Goal: Obtain resource: Download file/media

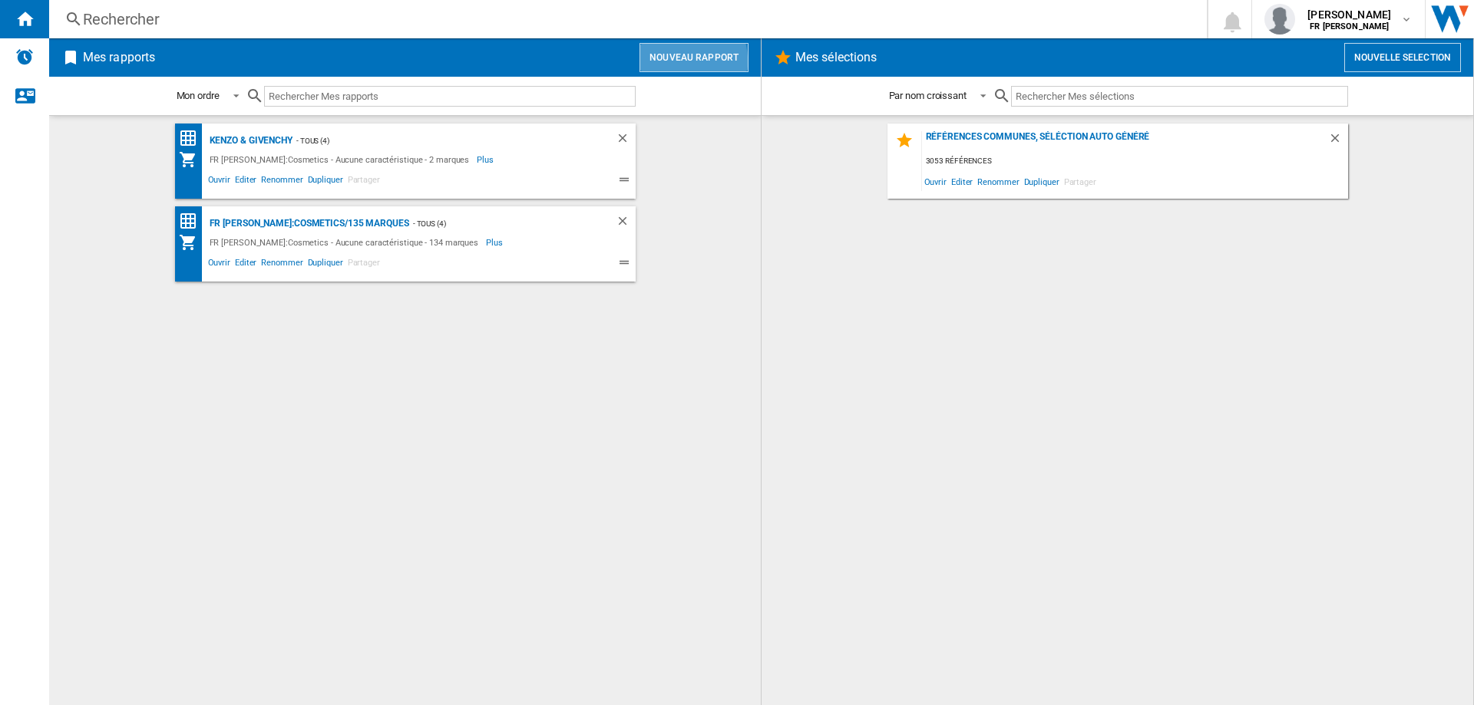
click at [676, 61] on button "Nouveau rapport" at bounding box center [693, 57] width 109 height 29
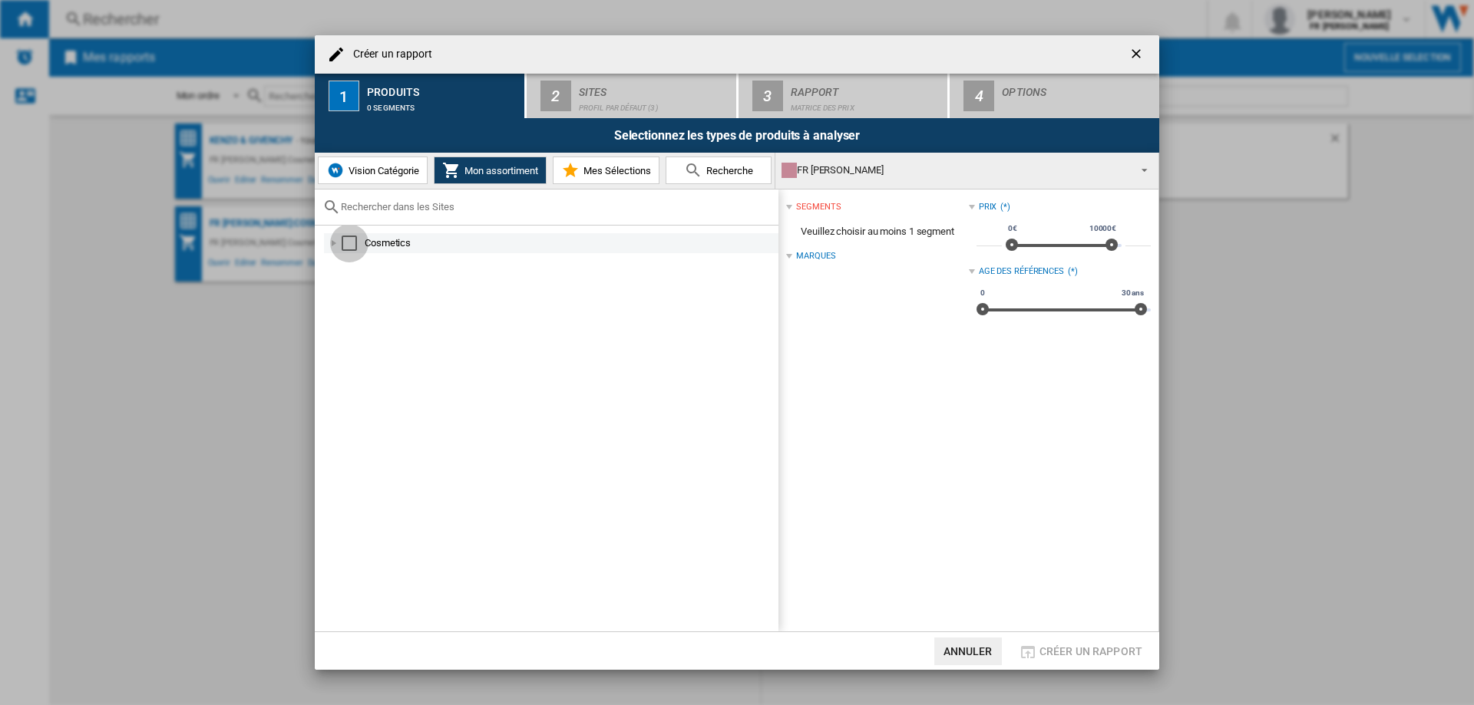
click at [350, 245] on div "Select" at bounding box center [349, 243] width 15 height 15
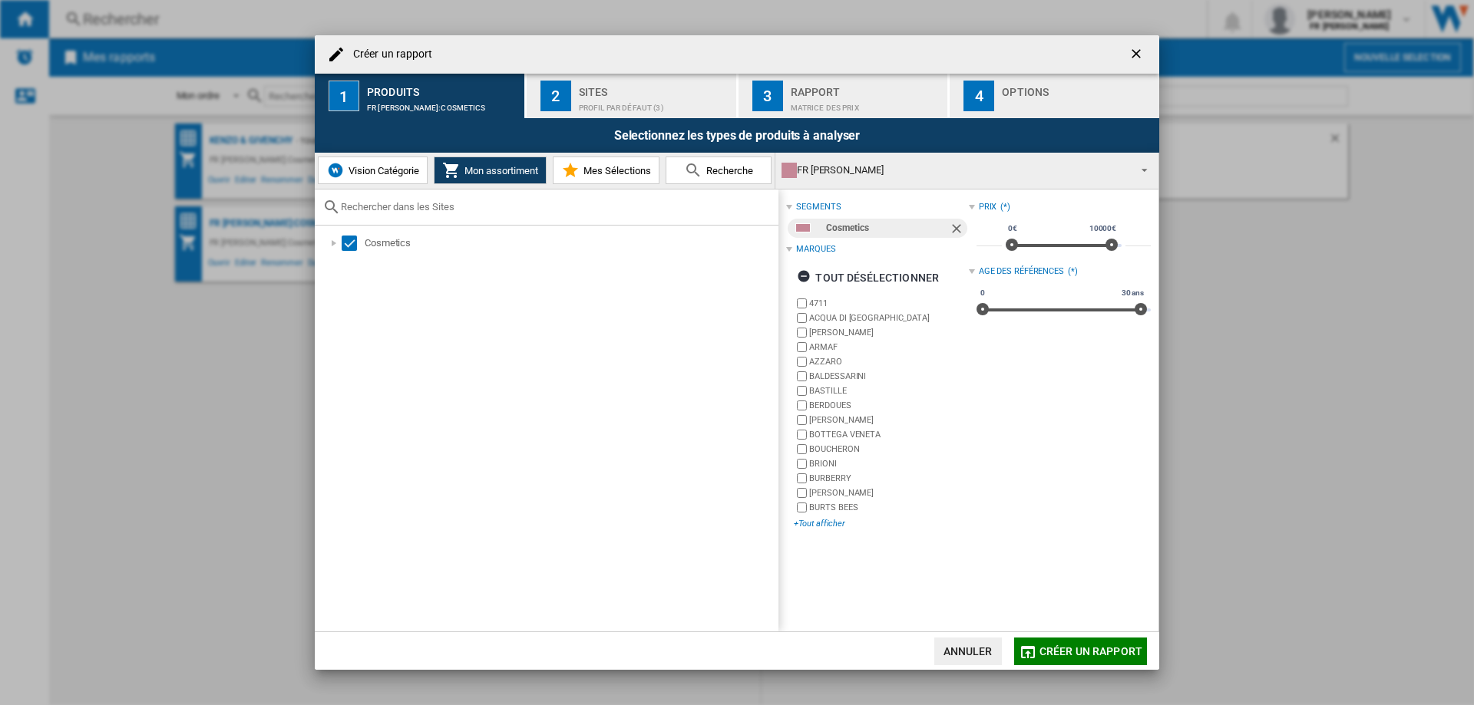
click at [815, 523] on div "+Tout afficher" at bounding box center [881, 524] width 174 height 12
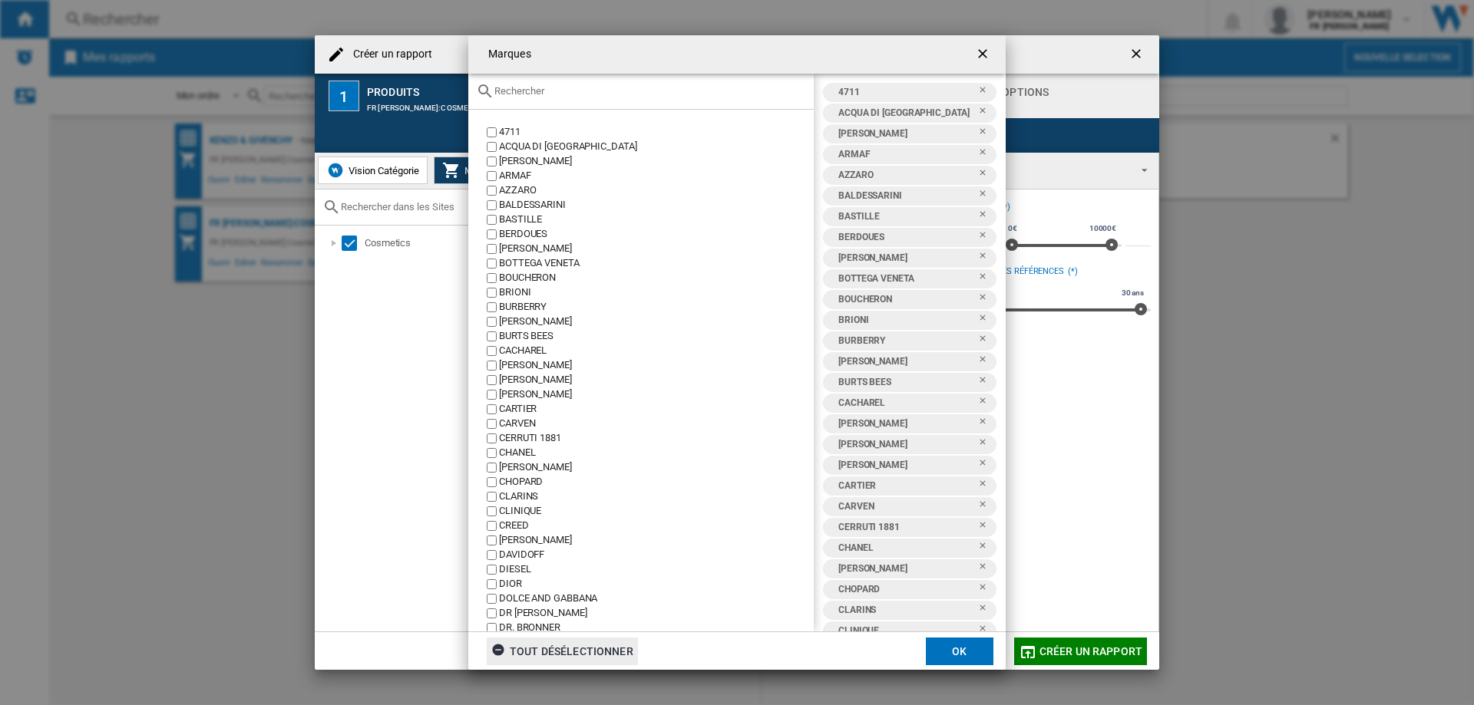
click at [588, 649] on div "tout désélectionner" at bounding box center [562, 652] width 142 height 28
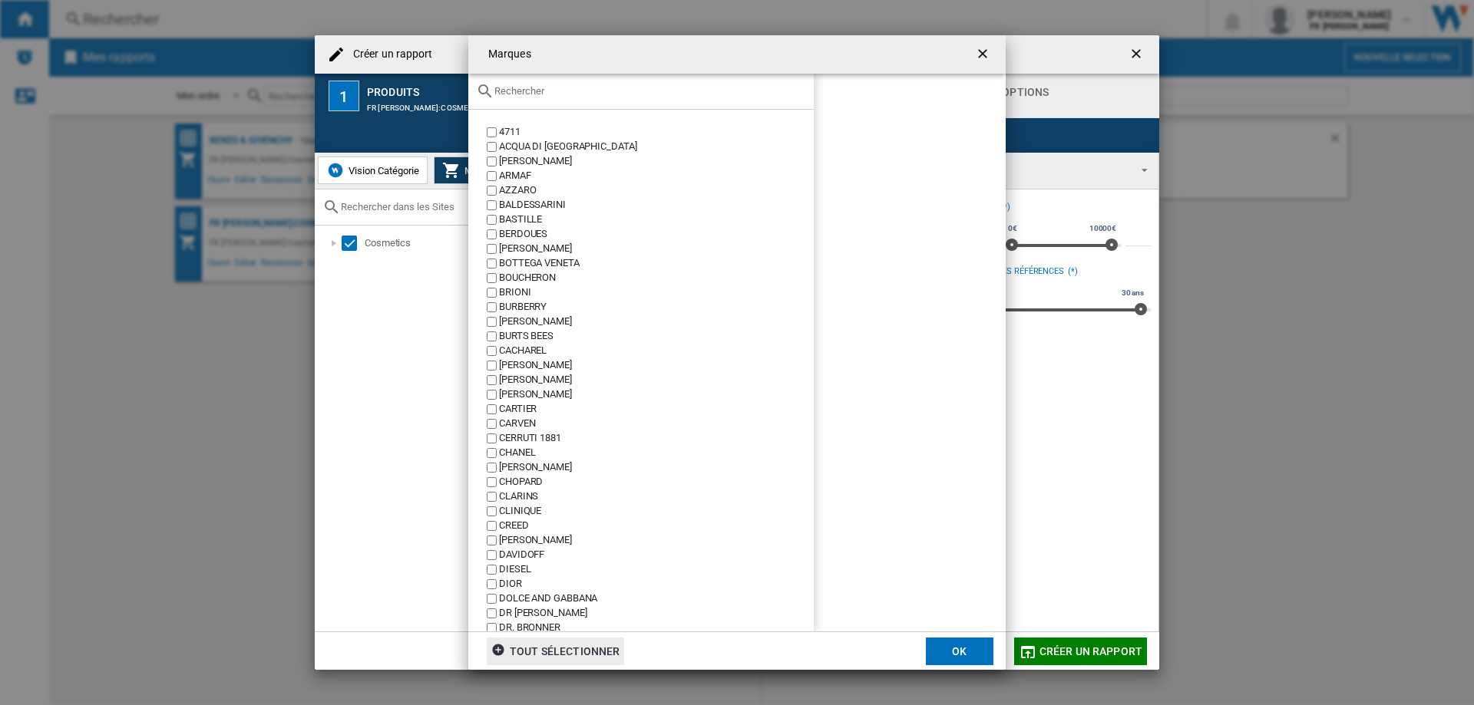
click at [528, 456] on div "CHANEL" at bounding box center [656, 453] width 315 height 15
click at [516, 570] on div "DIESEL" at bounding box center [656, 570] width 315 height 15
click at [975, 656] on button "OK" at bounding box center [960, 652] width 68 height 28
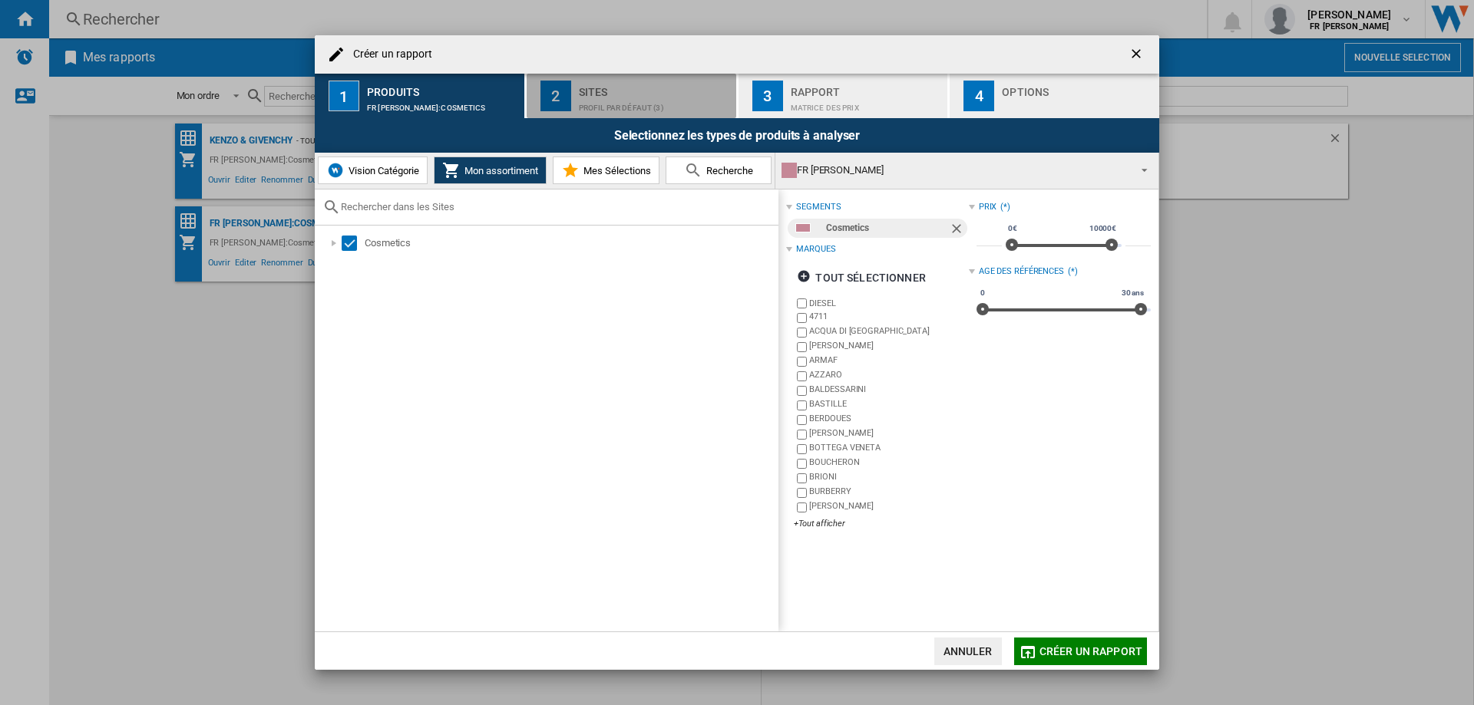
click at [596, 87] on div "Sites" at bounding box center [654, 88] width 151 height 16
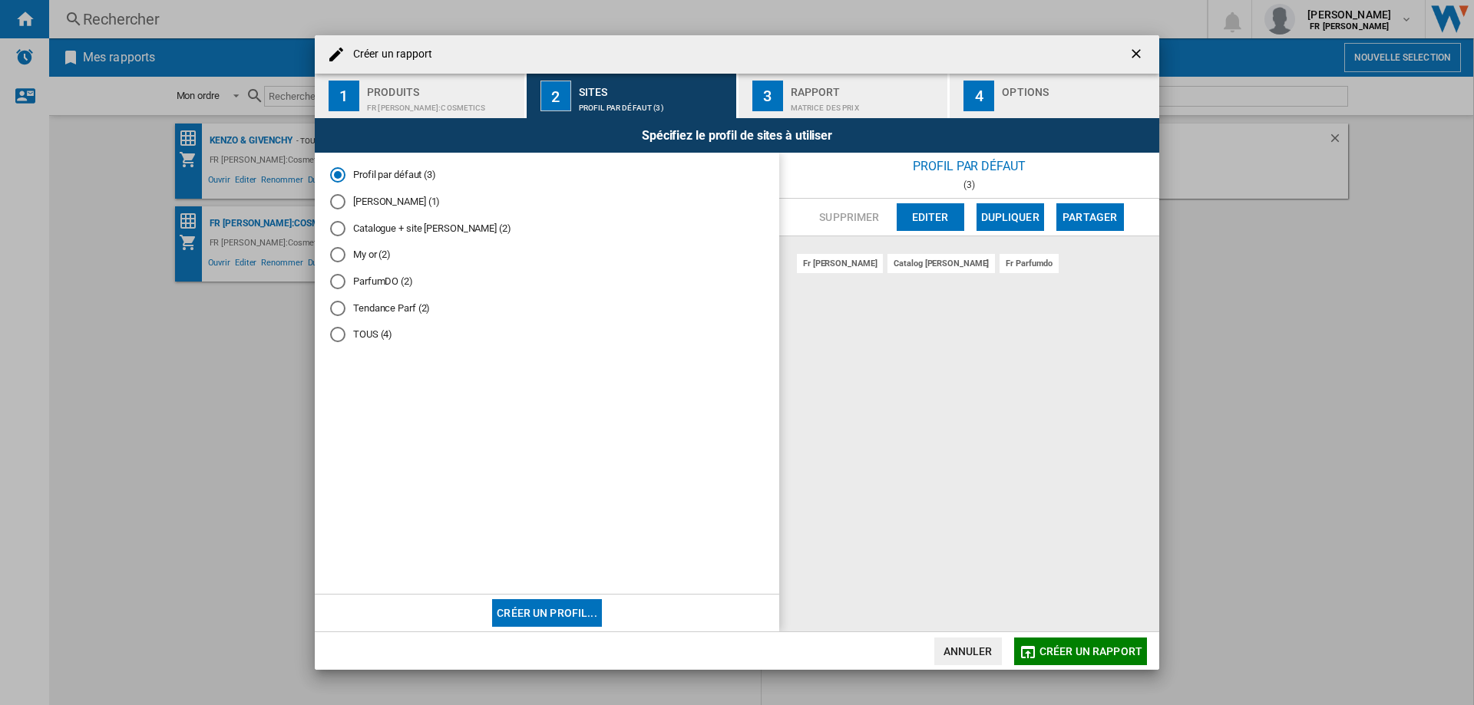
click at [355, 336] on md-radio-button "TOUS (4)" at bounding box center [547, 335] width 434 height 15
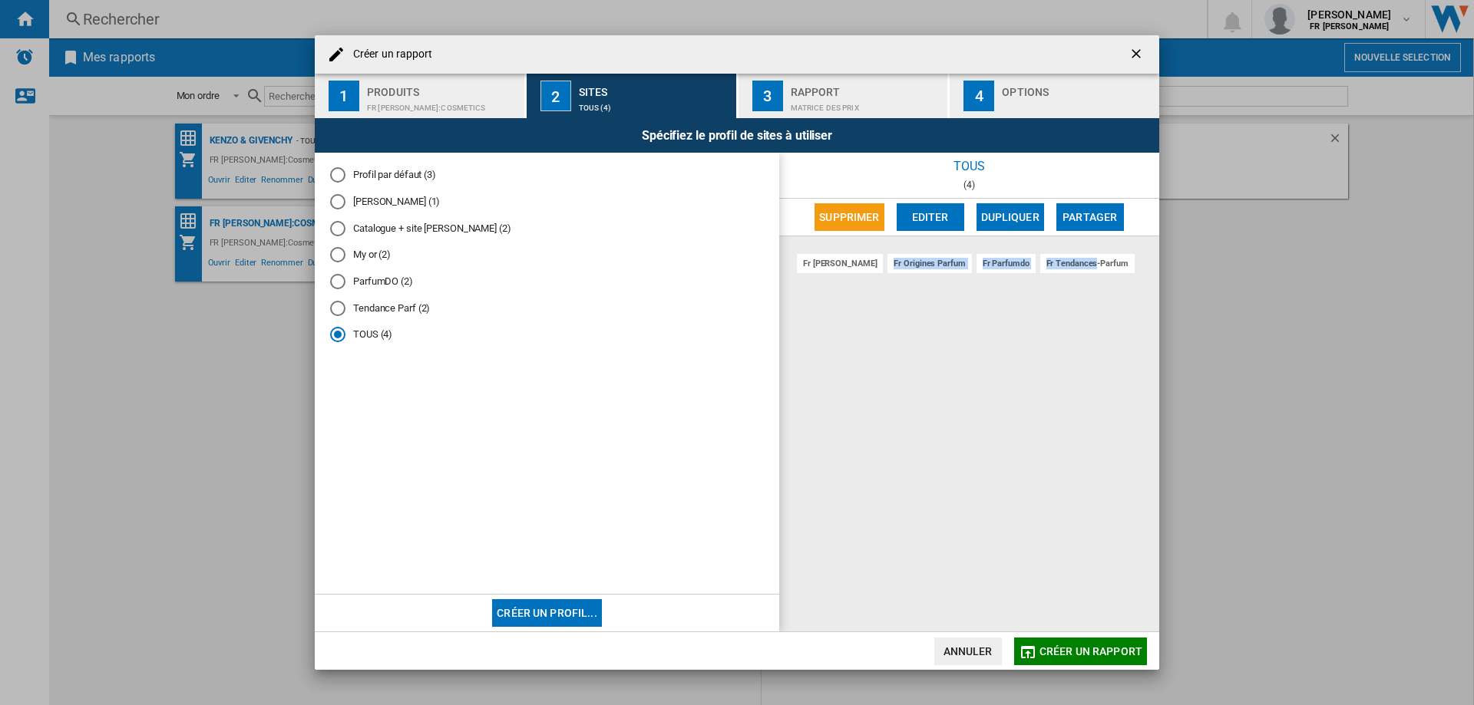
drag, startPoint x: 849, startPoint y: 270, endPoint x: 1056, endPoint y: 258, distance: 206.9
click at [1056, 258] on div "fr [PERSON_NAME] fr origines parfum fr parfumdo fr tendances-parfum" at bounding box center [969, 433] width 380 height 395
click at [1056, 304] on div "fr [PERSON_NAME] fr origines parfum fr parfumdo fr tendances-parfum" at bounding box center [969, 433] width 380 height 395
click at [831, 107] on div "Matrice des prix" at bounding box center [866, 104] width 151 height 16
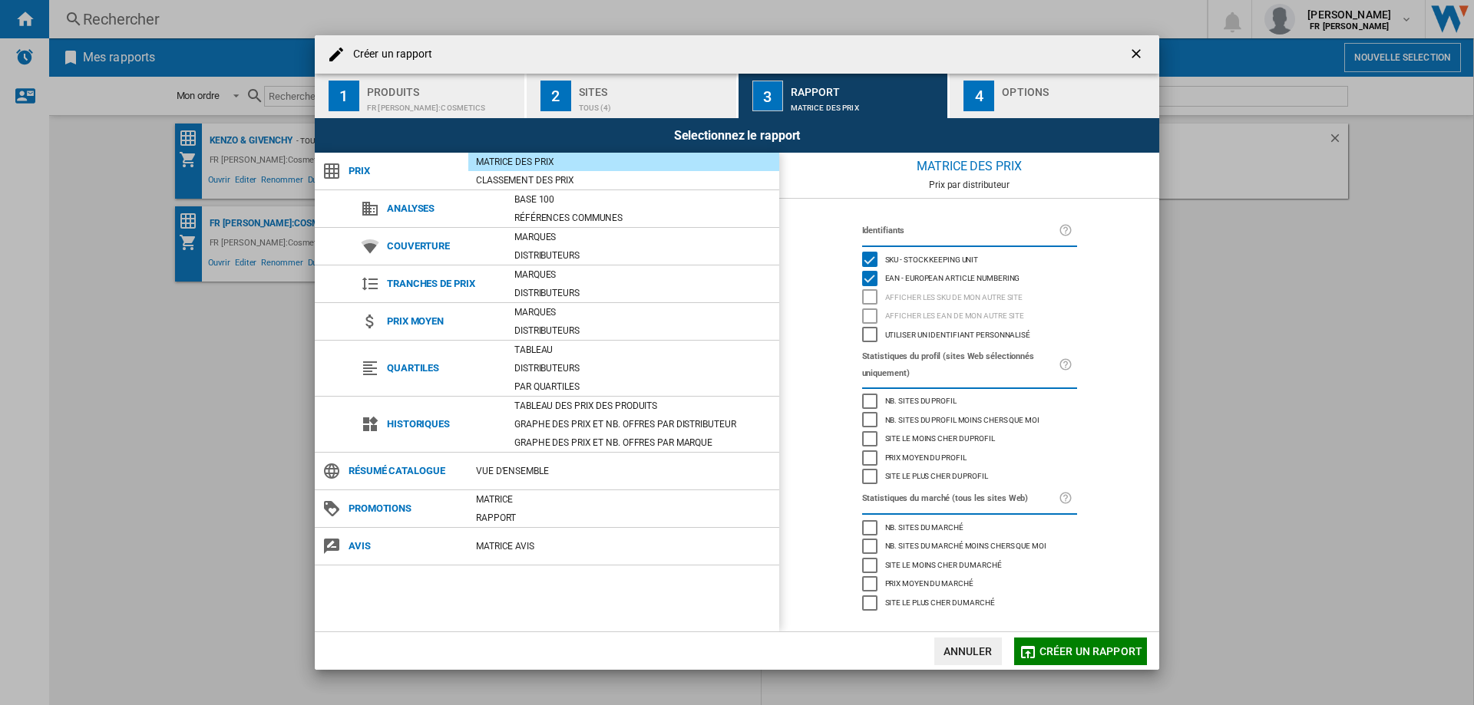
click at [548, 164] on div "Matrice des prix" at bounding box center [623, 161] width 311 height 15
click at [1107, 660] on button "Créer un rapport" at bounding box center [1080, 652] width 133 height 28
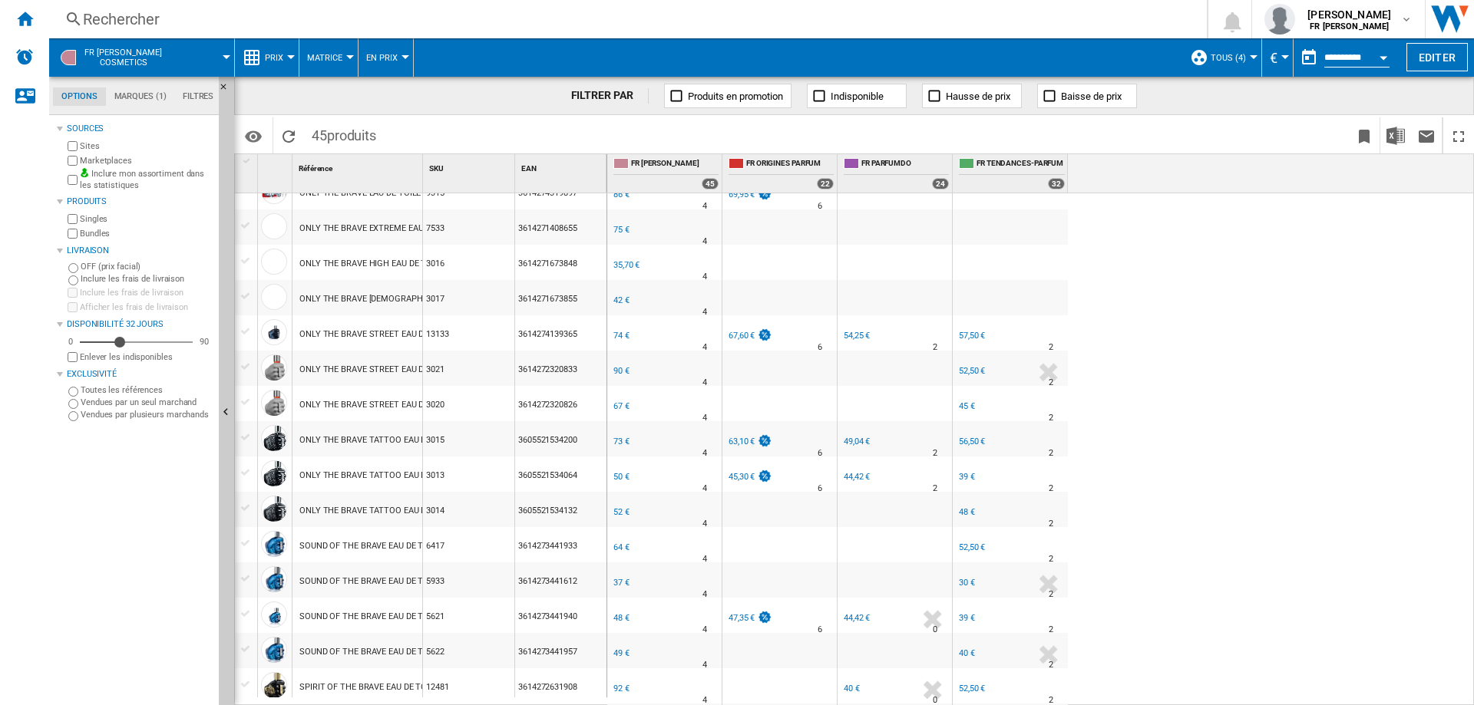
scroll to position [537, 0]
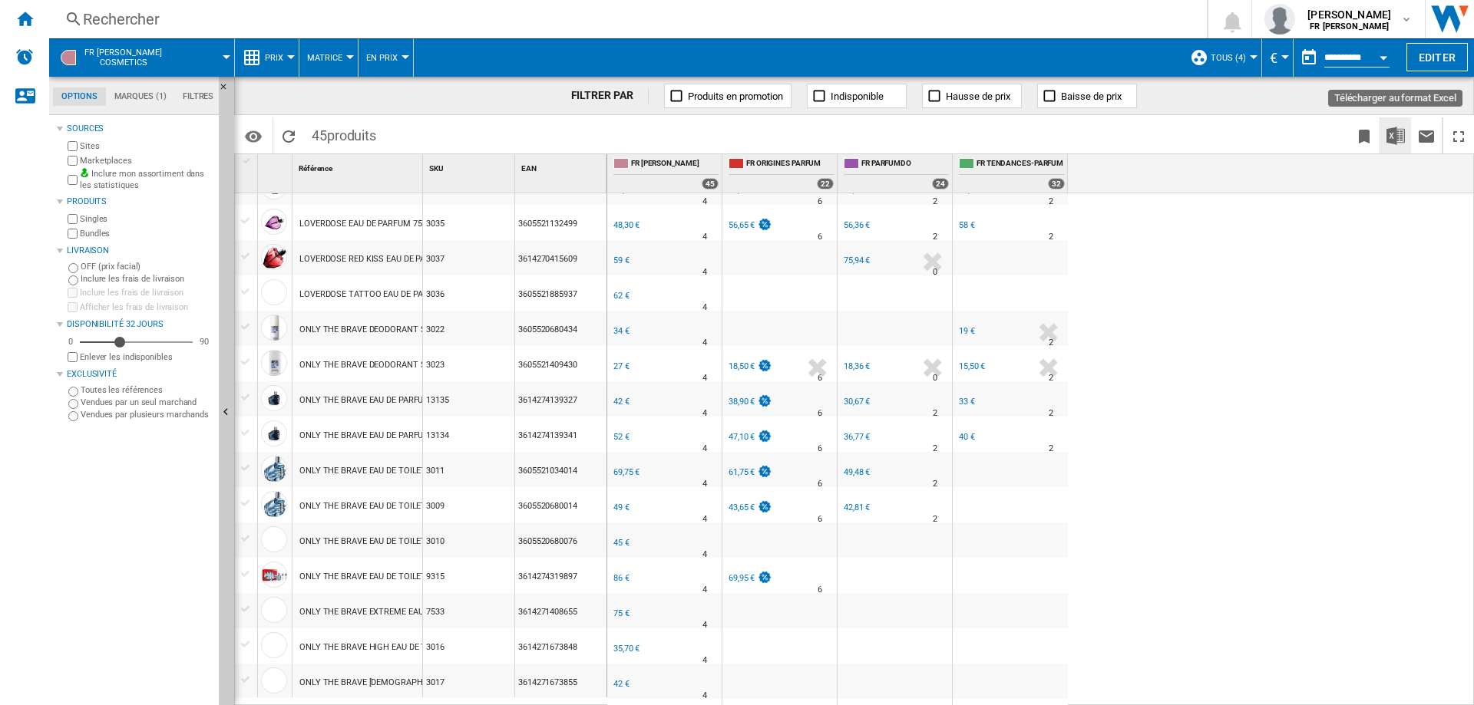
click at [1395, 138] on img "Télécharger au format Excel" at bounding box center [1395, 136] width 18 height 18
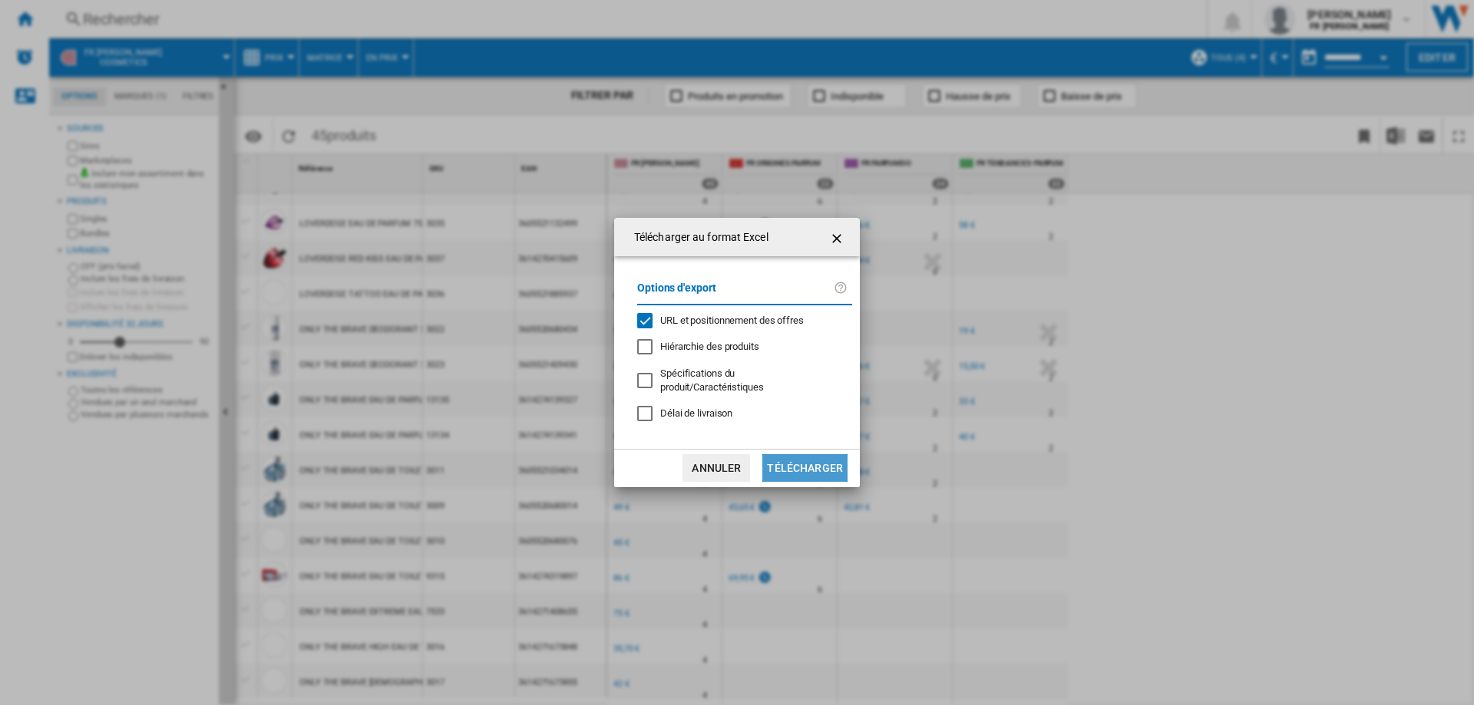
click at [828, 474] on button "Télécharger" at bounding box center [804, 468] width 85 height 28
